Goal: Transaction & Acquisition: Purchase product/service

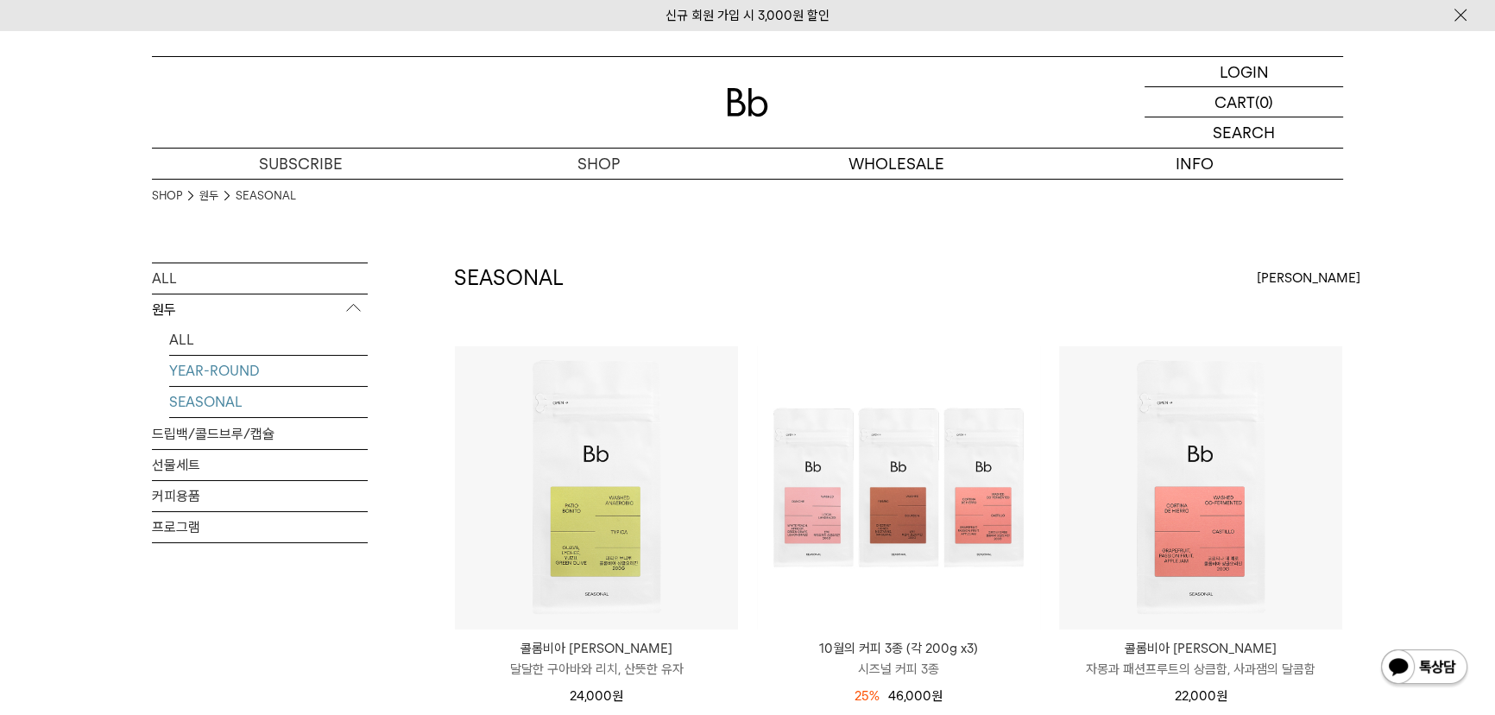
click at [206, 367] on link "YEAR-ROUND" at bounding box center [268, 371] width 199 height 30
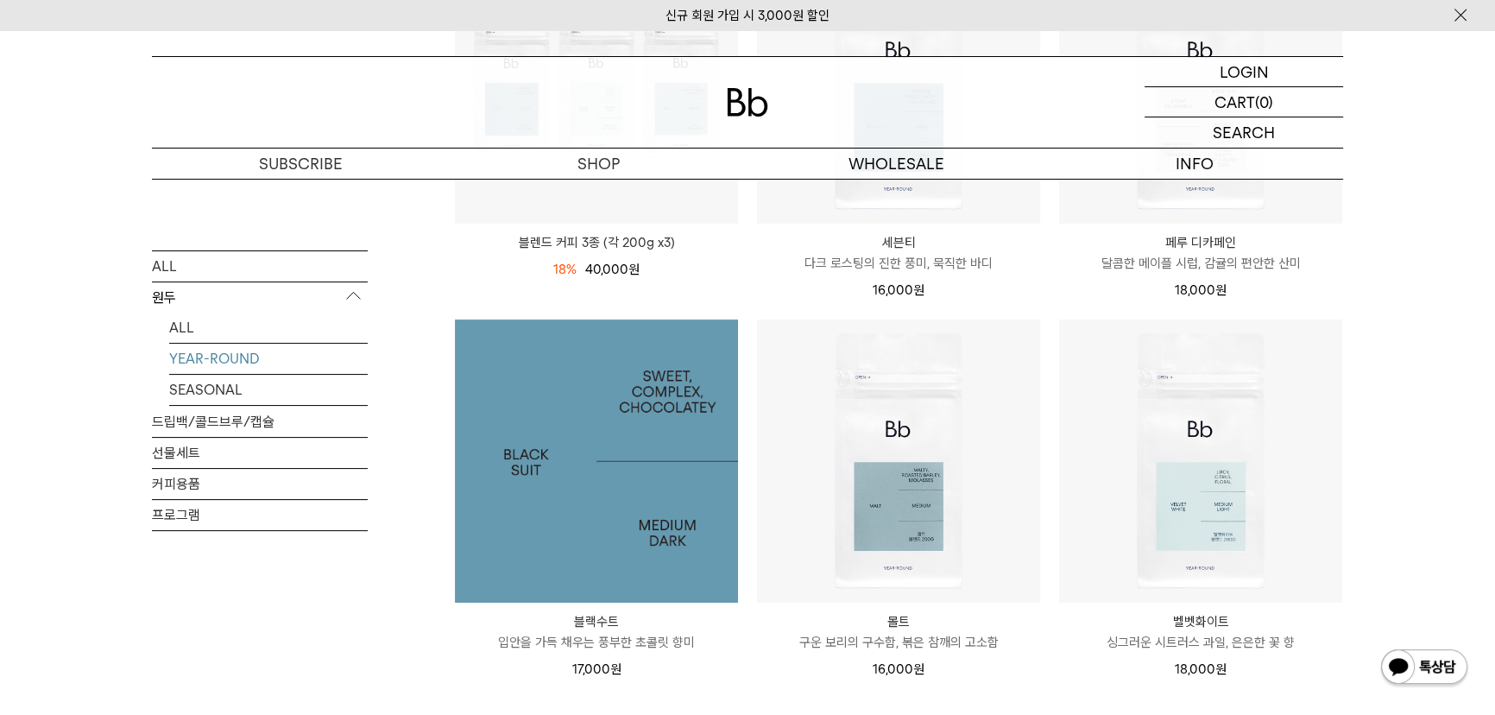
scroll to position [392, 0]
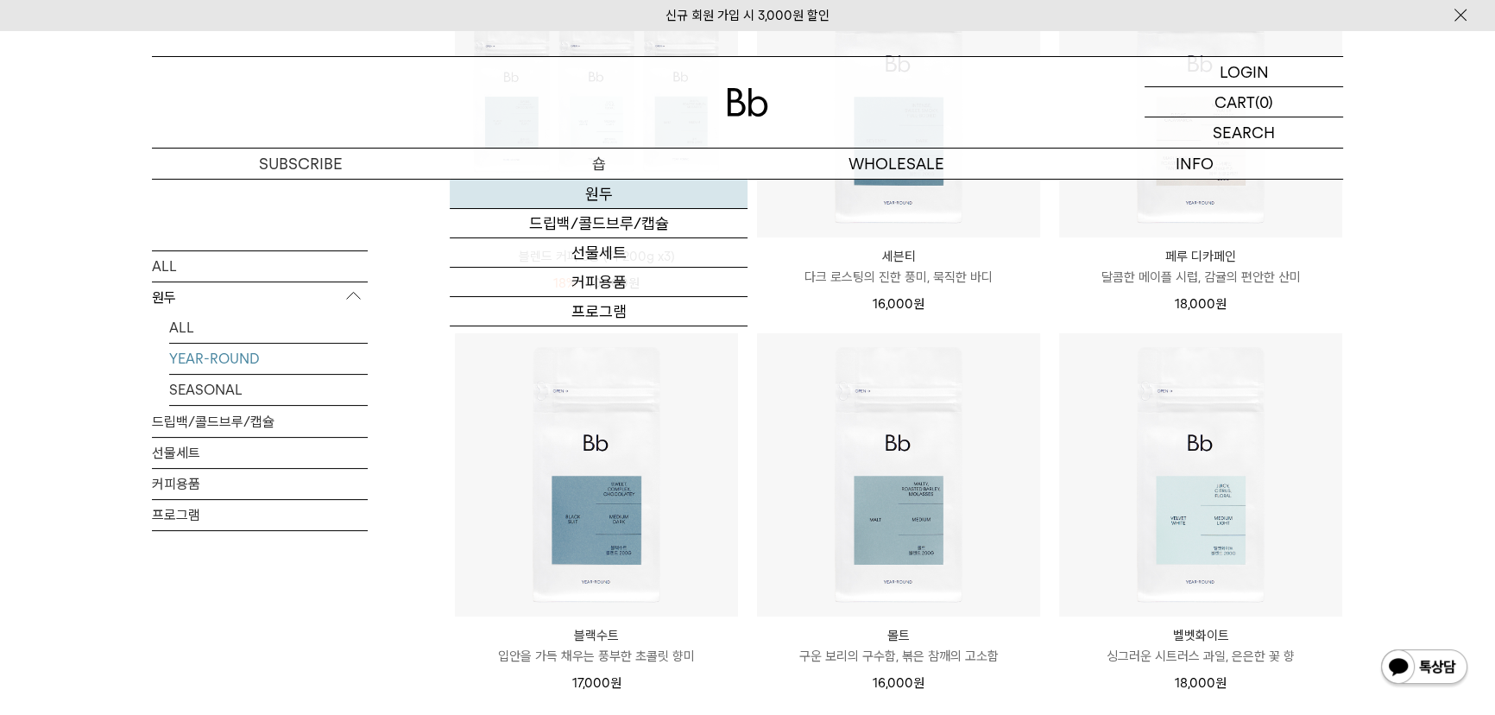
click at [591, 204] on link "원두" at bounding box center [599, 194] width 298 height 29
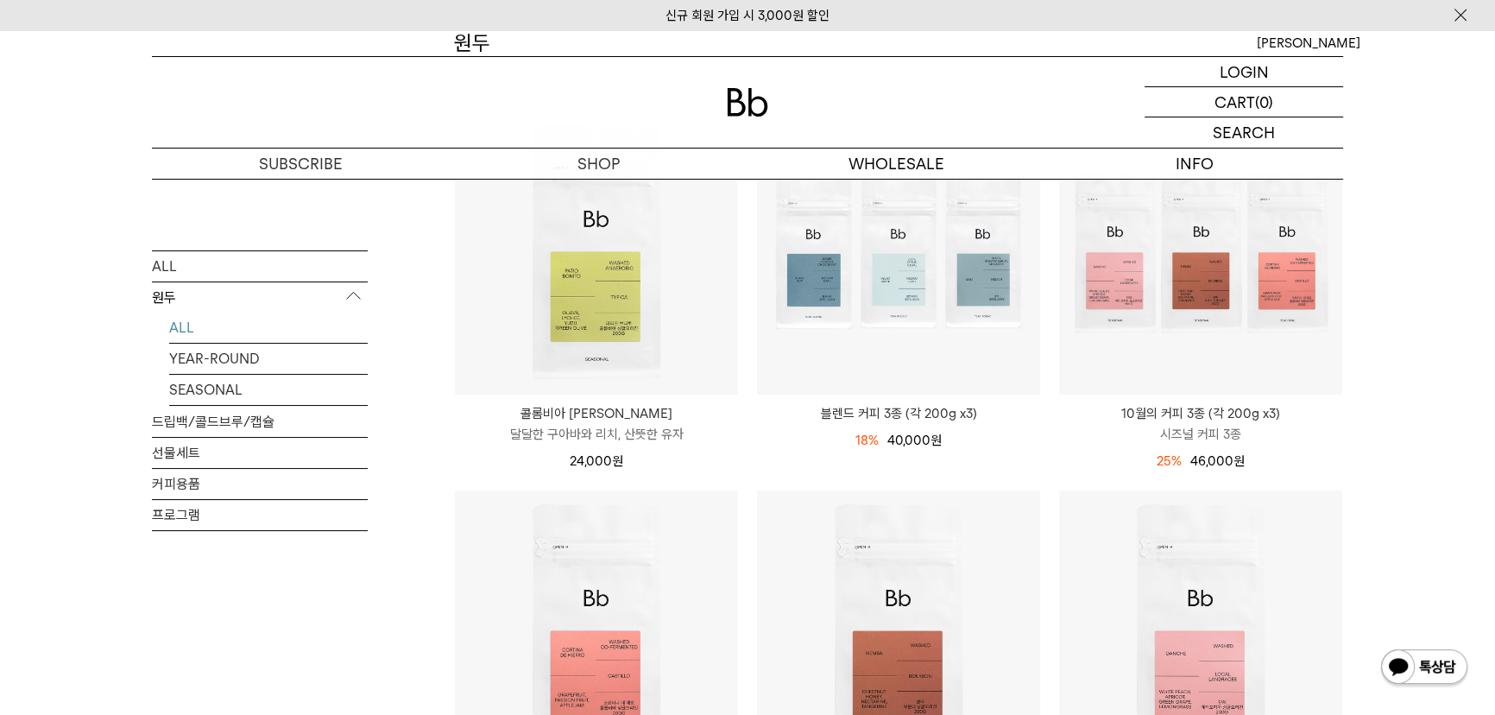
scroll to position [156, 0]
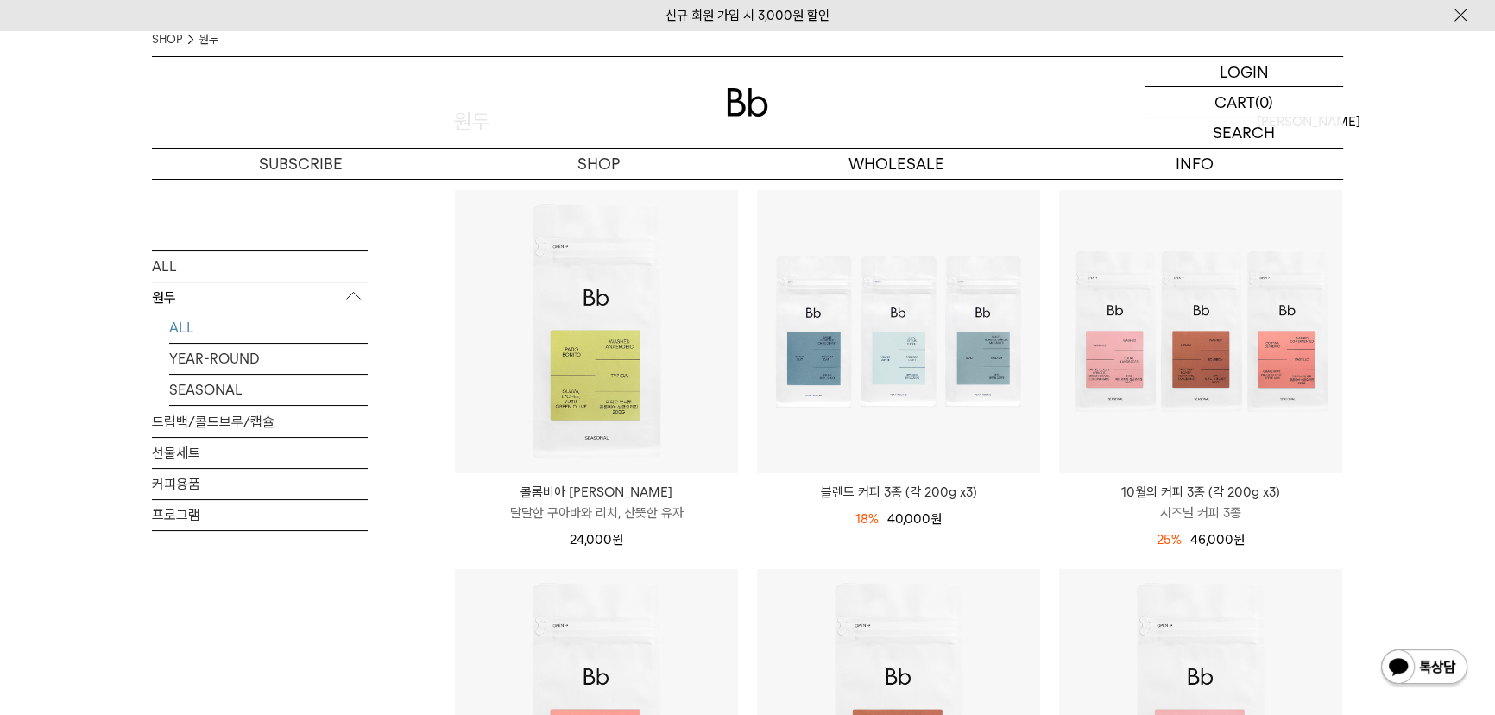
click at [1053, 524] on li "10월의 커피 3종 (각 200g x3) 시즈널 커피 3종 25% 61,000원 46,000 원" at bounding box center [1201, 378] width 302 height 379
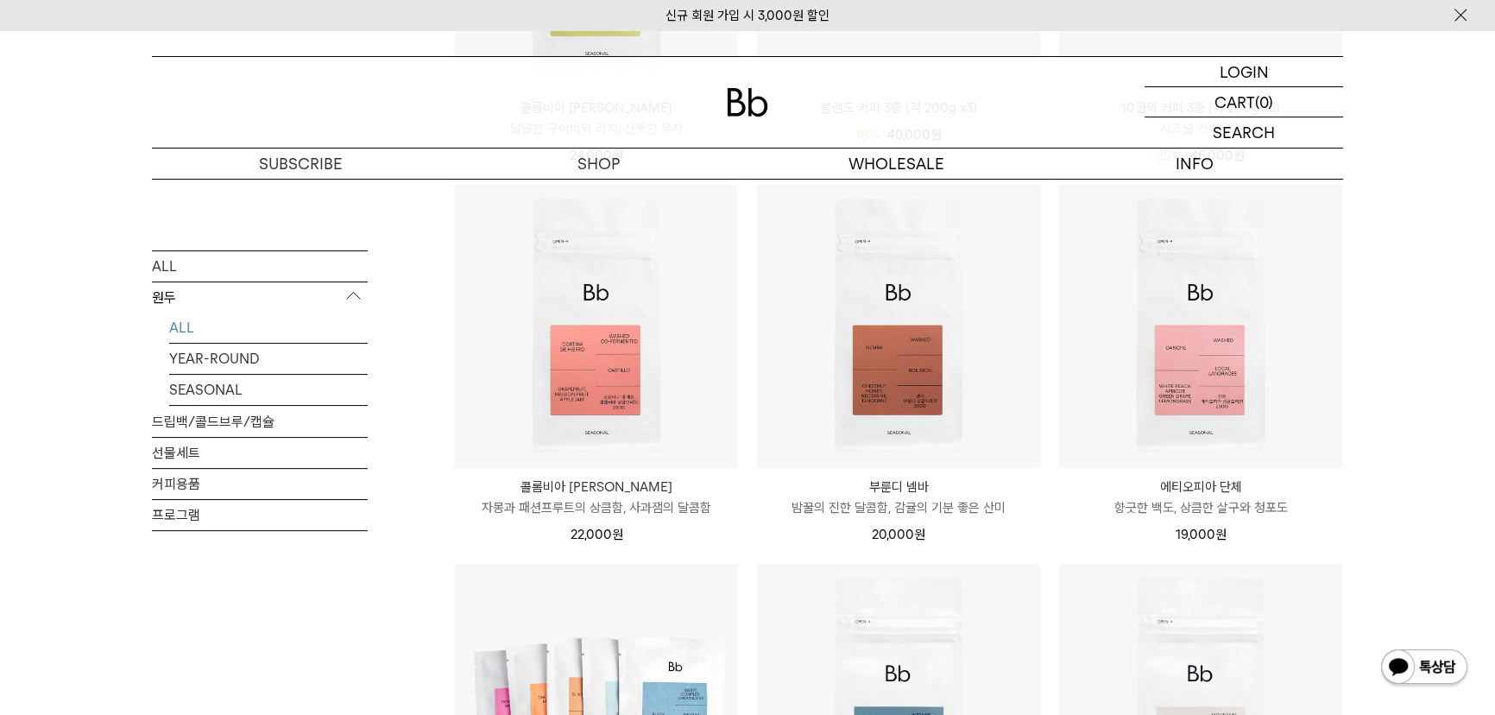
scroll to position [226, 0]
